Goal: Communication & Community: Connect with others

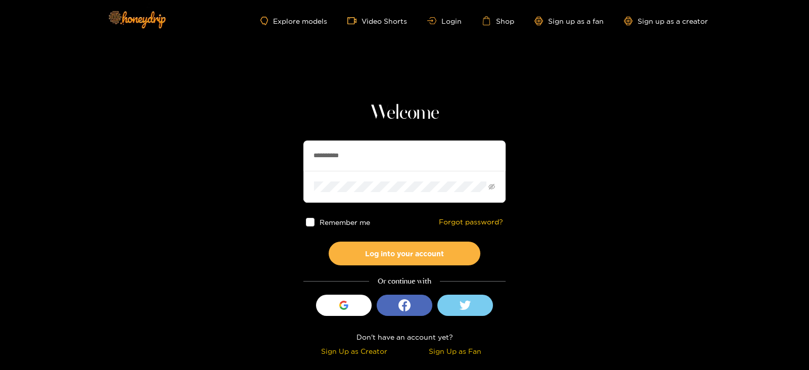
drag, startPoint x: 358, startPoint y: 148, endPoint x: 242, endPoint y: 162, distance: 116.6
click at [242, 162] on section "**********" at bounding box center [404, 179] width 809 height 359
type input "********"
click at [329, 242] on button "Log into your account" at bounding box center [405, 254] width 152 height 24
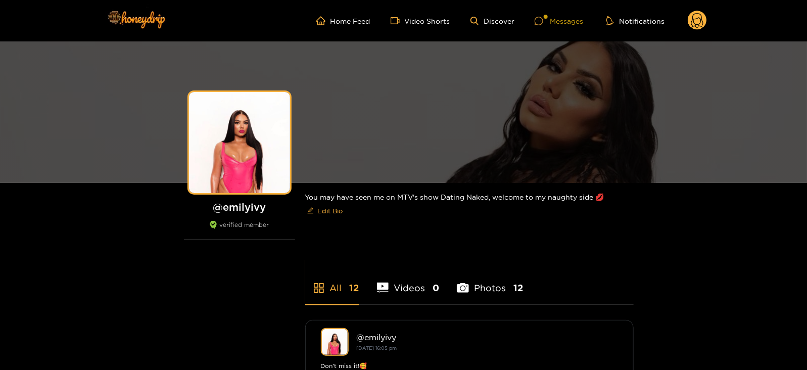
click at [565, 23] on div "Messages" at bounding box center [559, 21] width 49 height 12
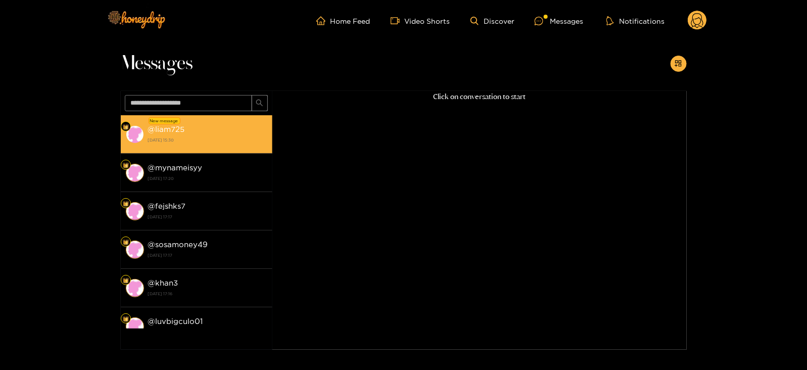
click at [243, 119] on li "New message @ liam725 [DATE] 15:30" at bounding box center [197, 134] width 152 height 38
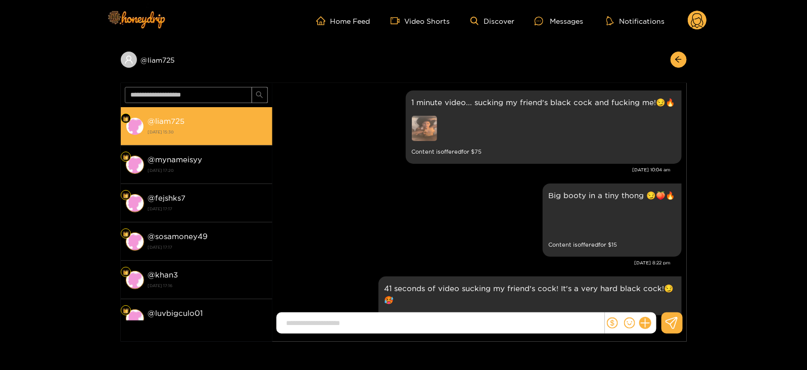
scroll to position [1086, 0]
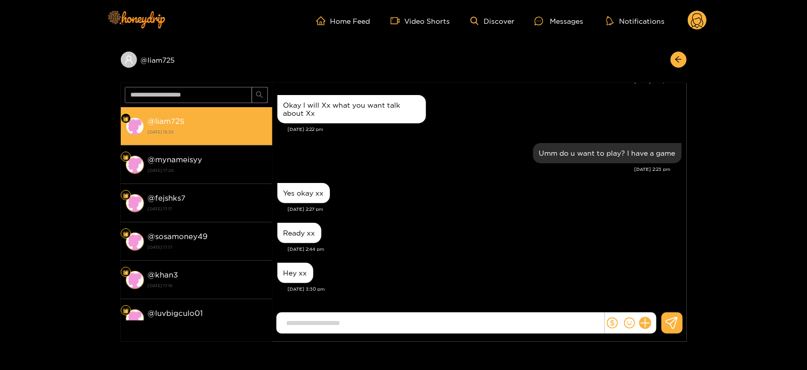
type input "*"
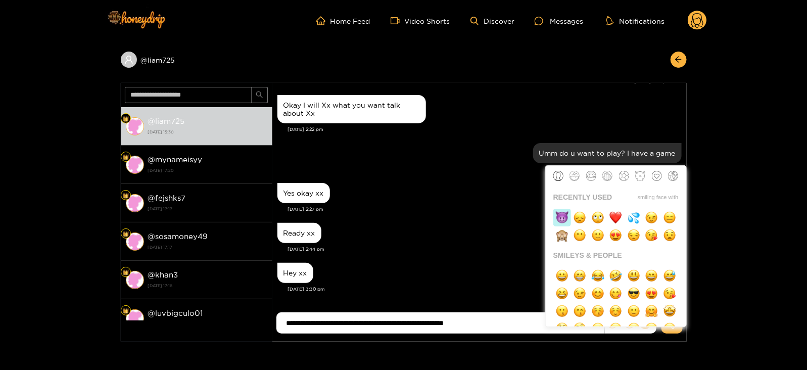
click at [558, 220] on img "button" at bounding box center [562, 217] width 13 height 13
type input "**********"
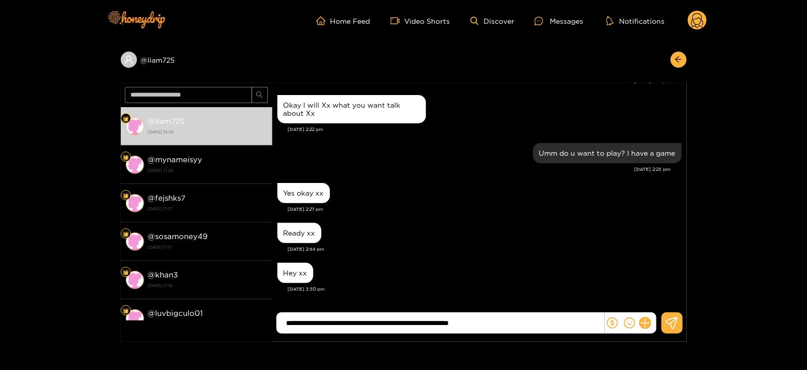
click at [480, 327] on input "**********" at bounding box center [443, 323] width 323 height 17
click at [611, 320] on icon "dollar" at bounding box center [612, 323] width 11 height 11
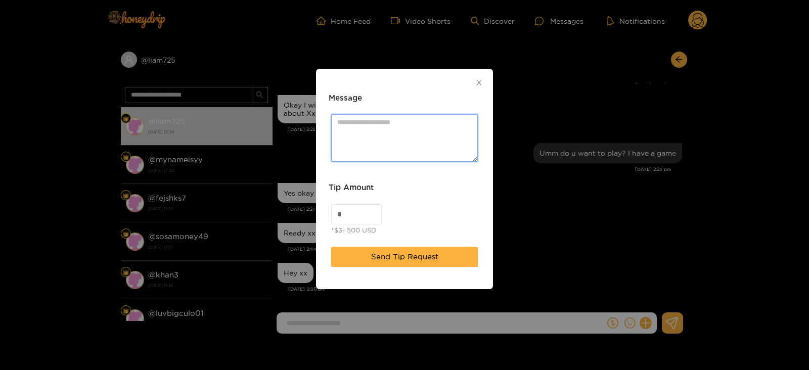
click at [369, 128] on textarea "Message" at bounding box center [404, 137] width 147 height 47
paste textarea "**********"
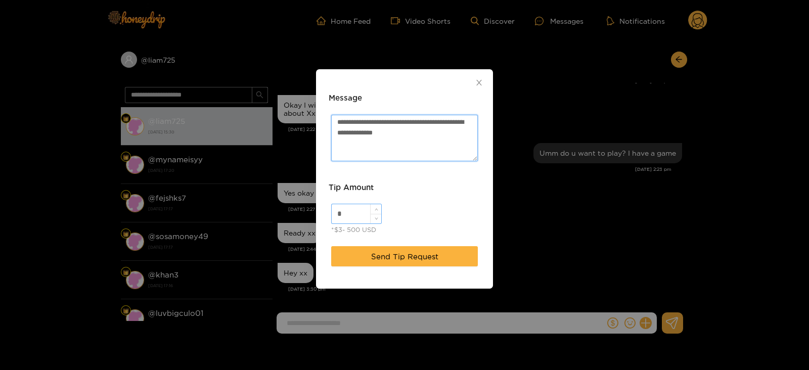
type textarea "**********"
click at [348, 223] on input "*" at bounding box center [357, 213] width 50 height 19
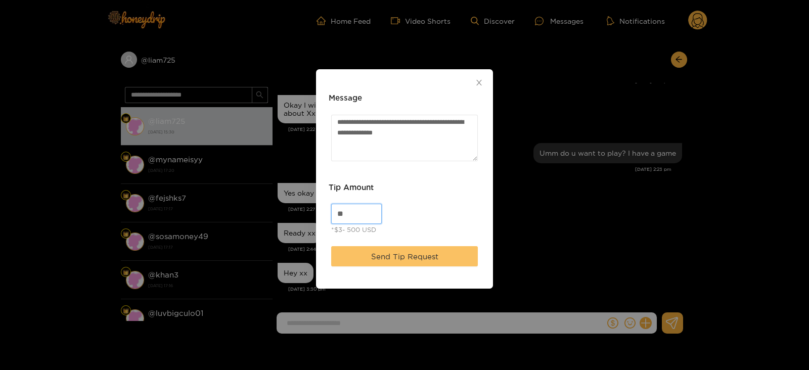
type input "**"
click at [371, 265] on button "Send Tip Request" at bounding box center [404, 256] width 147 height 20
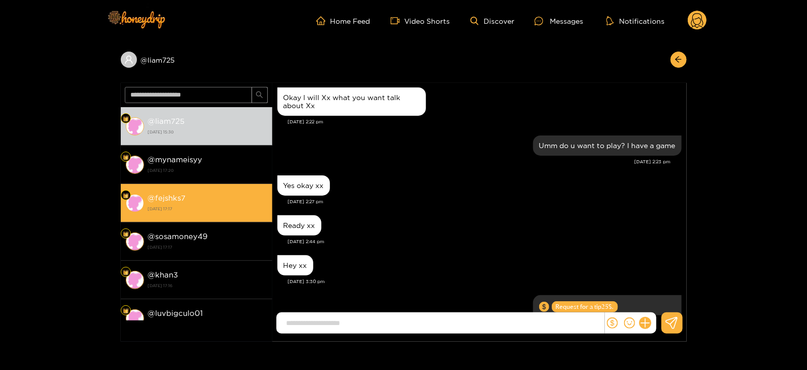
click at [243, 195] on div "@ fejshks7 [DATE] 17:17" at bounding box center [207, 203] width 119 height 23
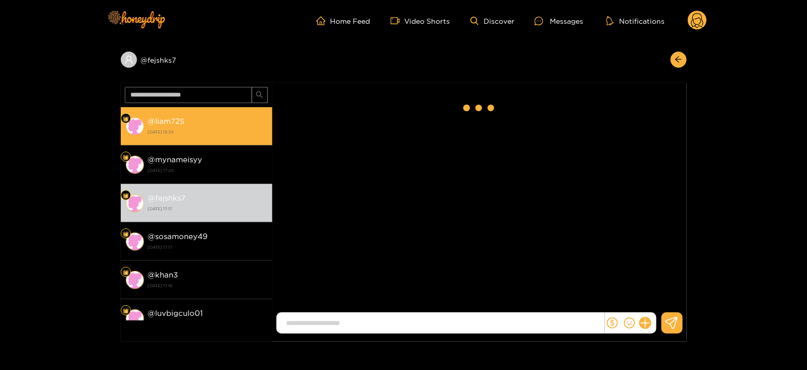
click at [207, 127] on strong "[DATE] 15:30" at bounding box center [207, 131] width 119 height 9
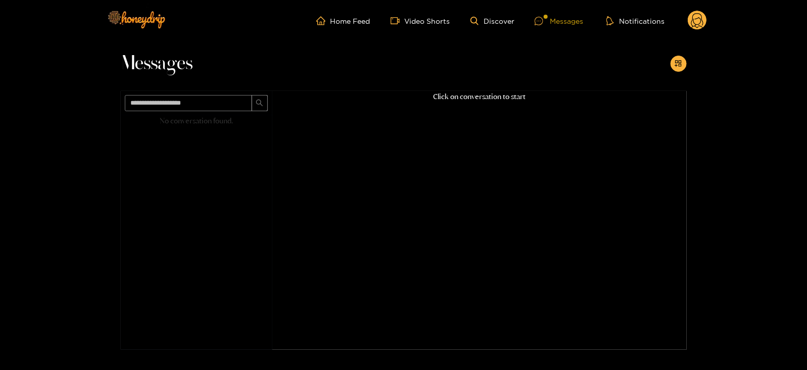
click at [554, 16] on div "Messages" at bounding box center [559, 21] width 49 height 12
click at [559, 24] on div "Messages" at bounding box center [559, 21] width 49 height 12
click at [501, 22] on link "Discover" at bounding box center [493, 21] width 44 height 9
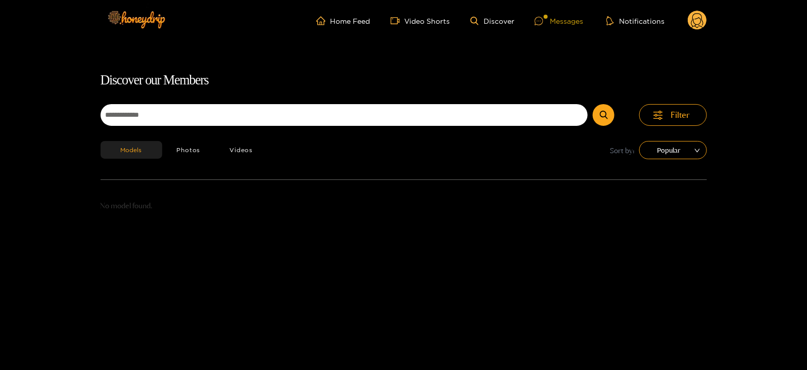
click at [552, 24] on div "Messages" at bounding box center [559, 21] width 49 height 12
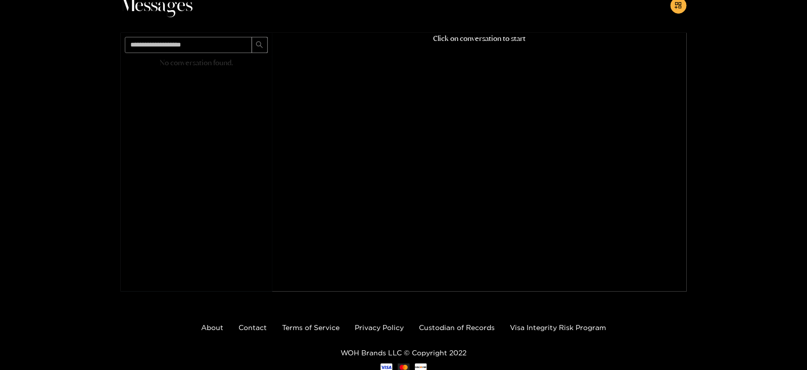
scroll to position [65, 0]
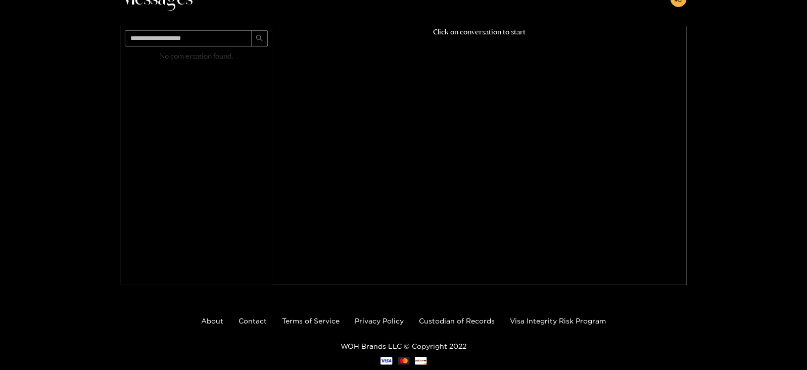
click at [422, 44] on div "Click on conversation to start" at bounding box center [480, 142] width 415 height 233
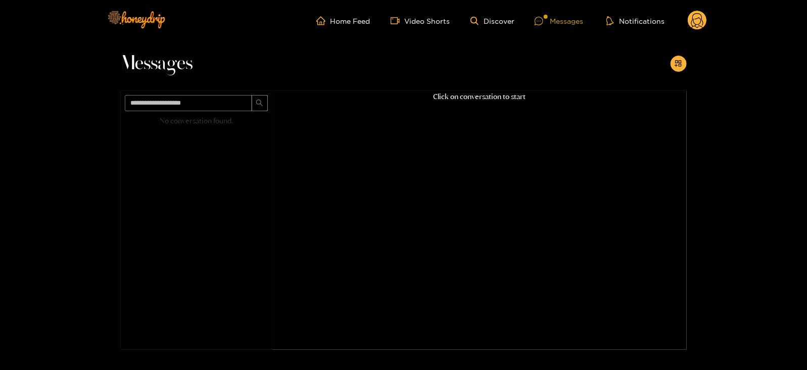
click at [569, 20] on div "Messages" at bounding box center [559, 21] width 49 height 12
click at [494, 13] on ul "Home Feed Video Shorts Discover Messages Notifications" at bounding box center [511, 21] width 391 height 20
click at [501, 18] on link "Discover" at bounding box center [493, 21] width 44 height 9
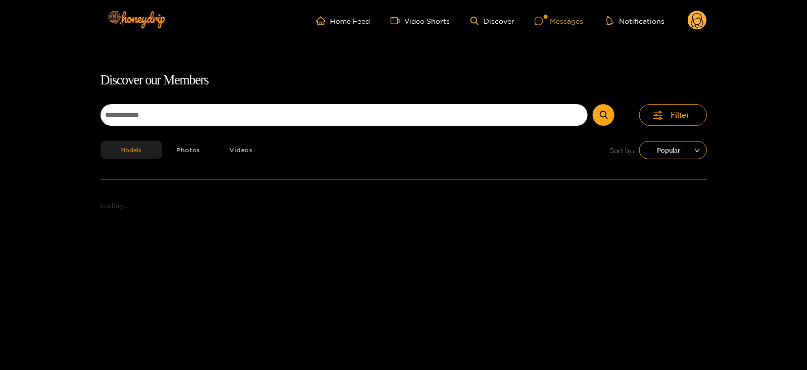
click at [547, 21] on div at bounding box center [542, 21] width 15 height 9
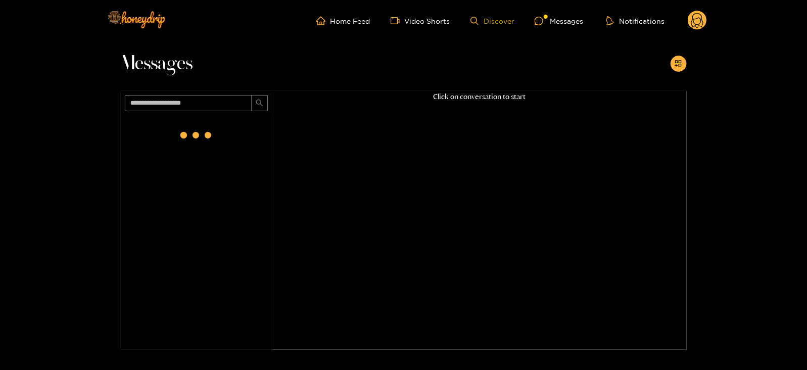
click at [484, 24] on link "Discover" at bounding box center [493, 21] width 44 height 9
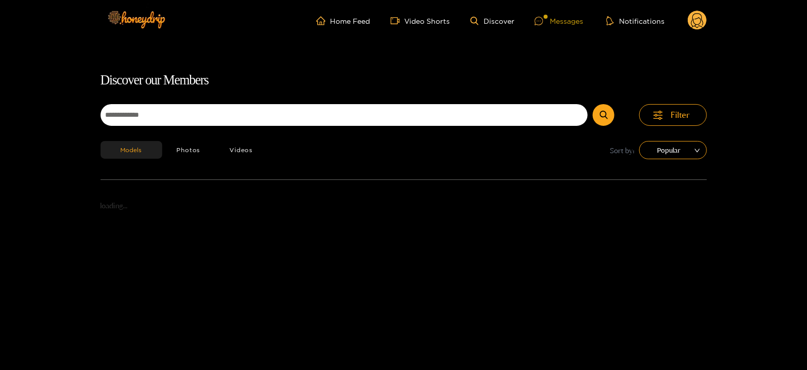
click at [549, 21] on div at bounding box center [542, 21] width 15 height 9
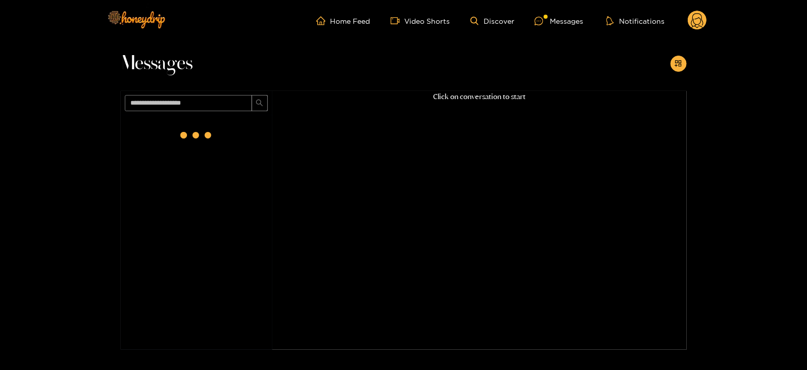
click at [492, 16] on ul "Home Feed Video Shorts Discover Messages Notifications" at bounding box center [511, 21] width 391 height 20
click at [562, 24] on div "Messages" at bounding box center [559, 21] width 49 height 12
click at [690, 26] on icon at bounding box center [697, 21] width 19 height 20
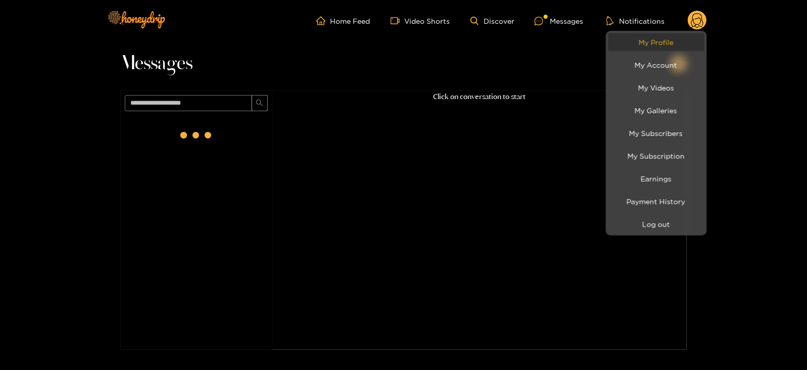
click at [667, 43] on link "My Profile" at bounding box center [657, 42] width 96 height 18
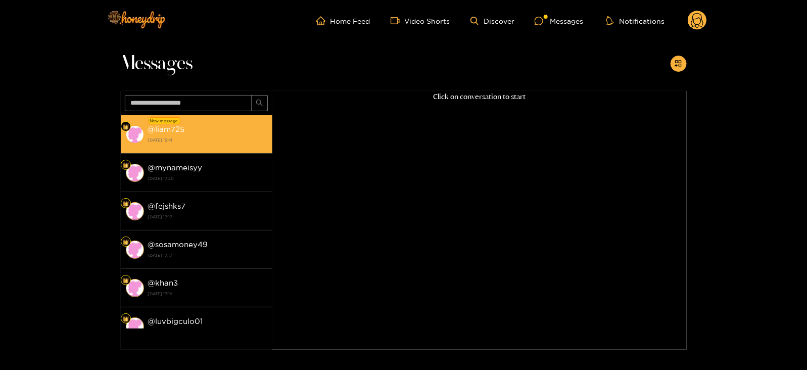
click at [210, 140] on strong "27 August 2025 15:41" at bounding box center [207, 139] width 119 height 9
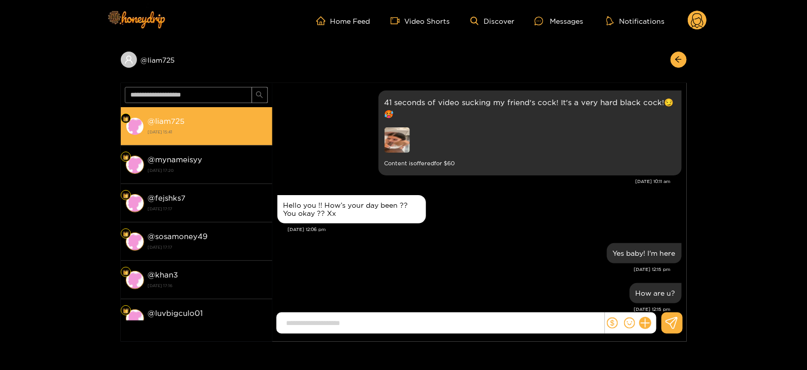
scroll to position [1022, 0]
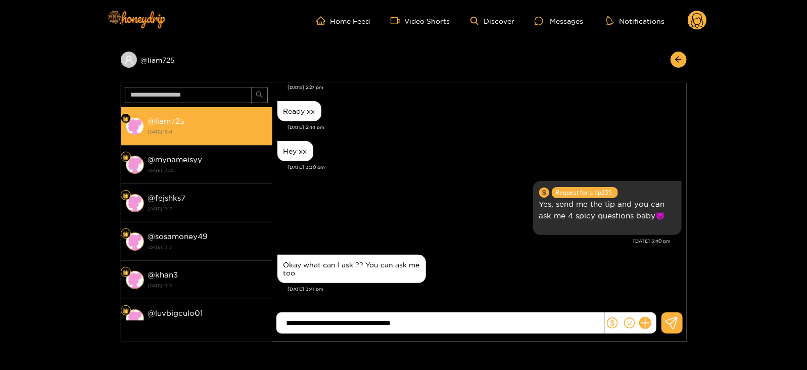
type input "**********"
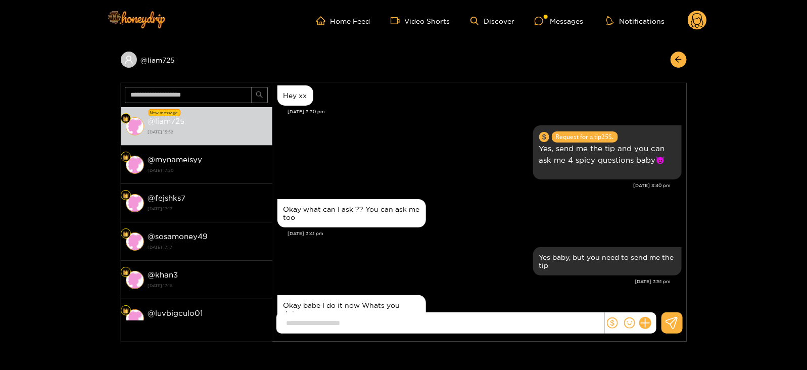
scroll to position [1118, 0]
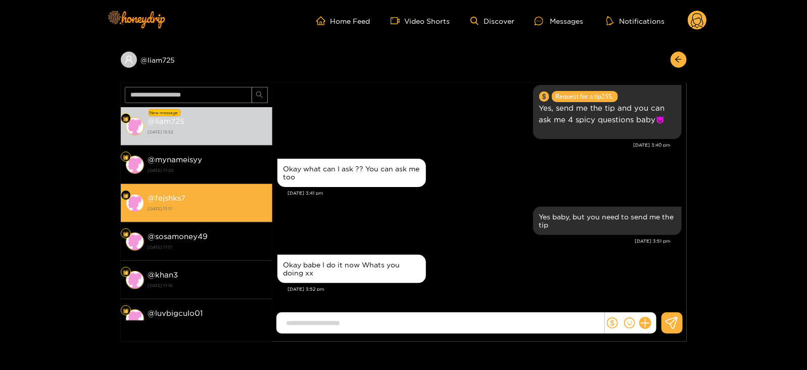
click at [244, 192] on div "@ fejshks7 [DATE] 17:17" at bounding box center [207, 203] width 119 height 23
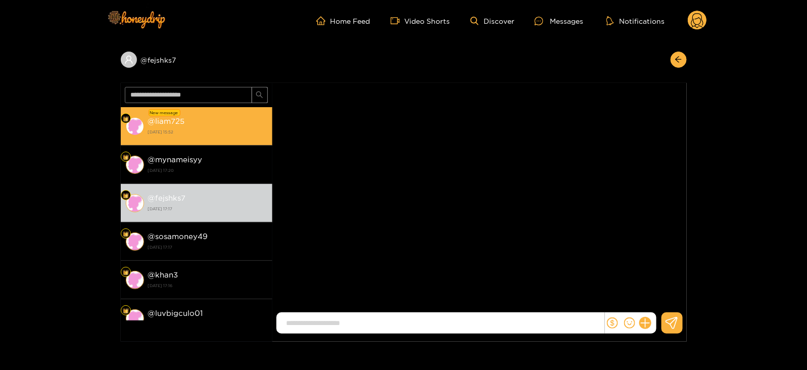
click at [222, 120] on div "@ liam725 27 August 2025 15:52" at bounding box center [207, 126] width 119 height 23
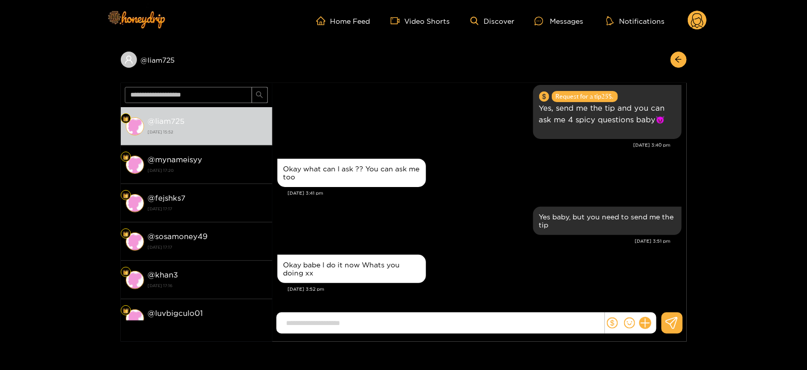
scroll to position [965, 0]
click at [349, 324] on input at bounding box center [443, 323] width 323 height 17
type input "**********"
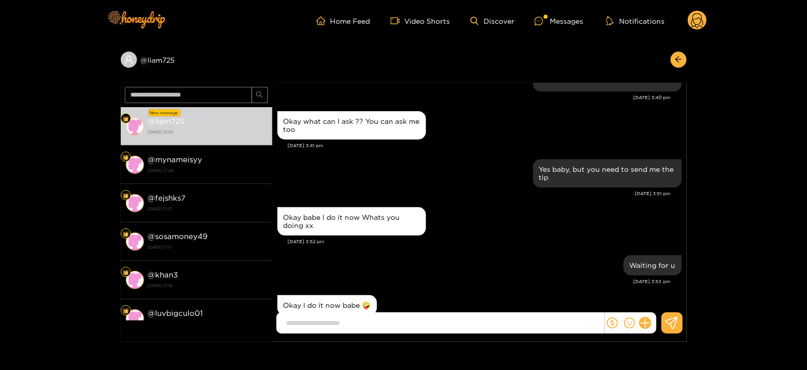
scroll to position [1045, 0]
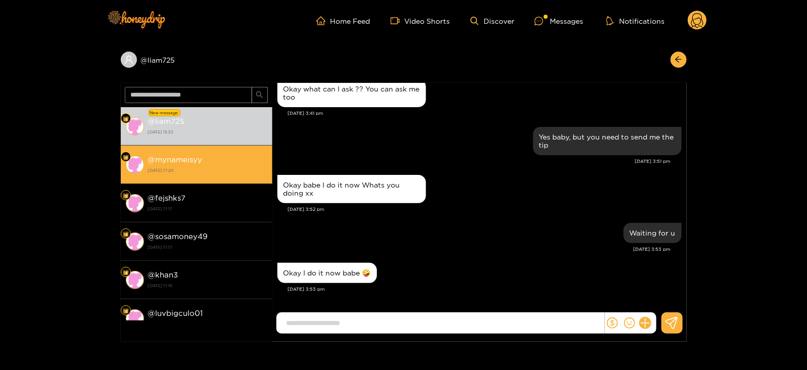
click at [235, 172] on strong "[DATE] 17:20" at bounding box center [207, 170] width 119 height 9
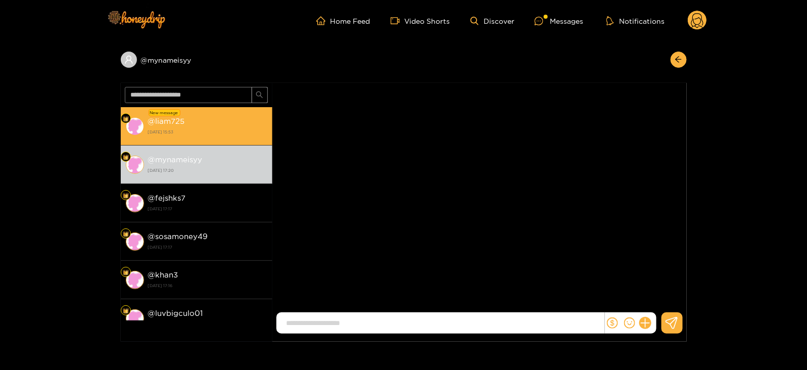
click at [228, 125] on div "@ liam725 27 August 2025 15:53" at bounding box center [207, 126] width 119 height 23
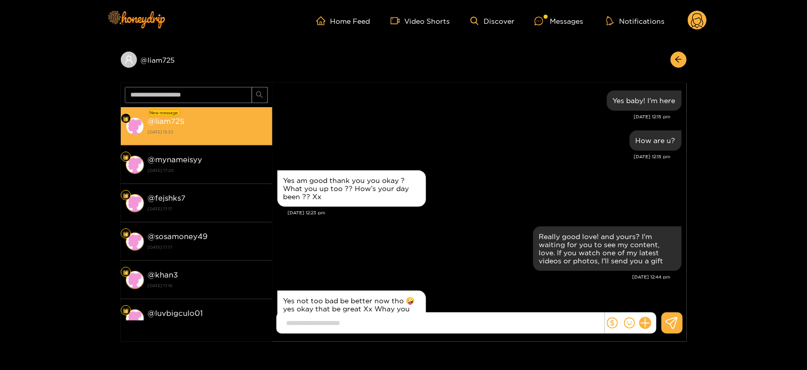
scroll to position [1045, 0]
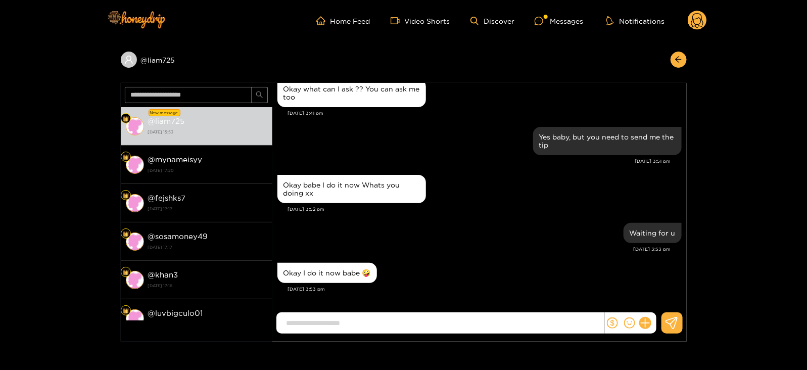
click at [366, 327] on input at bounding box center [443, 323] width 323 height 17
type input "*********"
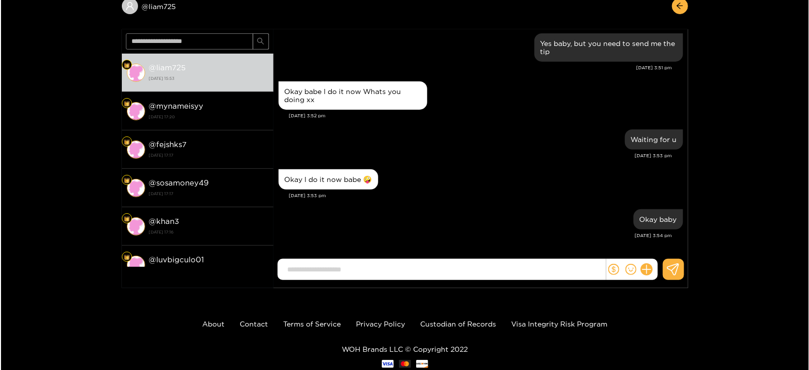
scroll to position [0, 0]
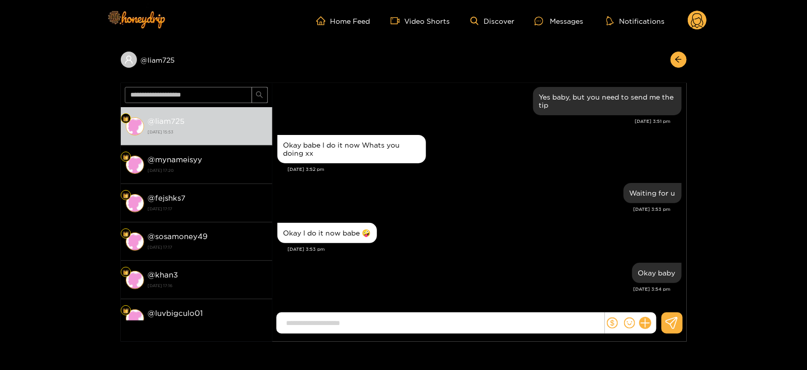
click at [702, 11] on icon at bounding box center [697, 21] width 19 height 20
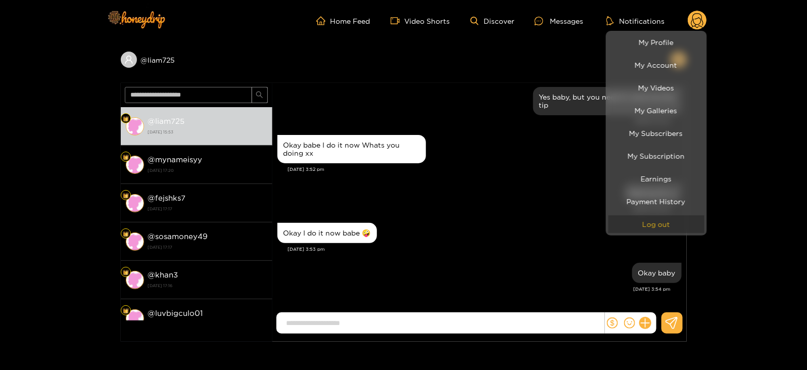
click at [648, 220] on button "Log out" at bounding box center [657, 224] width 96 height 18
